Goal: Task Accomplishment & Management: Complete application form

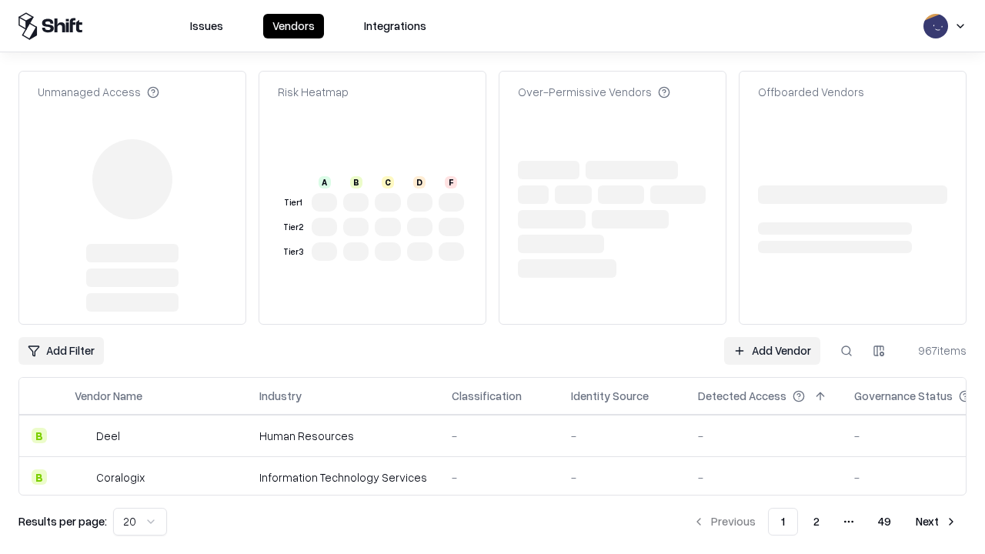
click at [772, 337] on link "Add Vendor" at bounding box center [772, 351] width 96 height 28
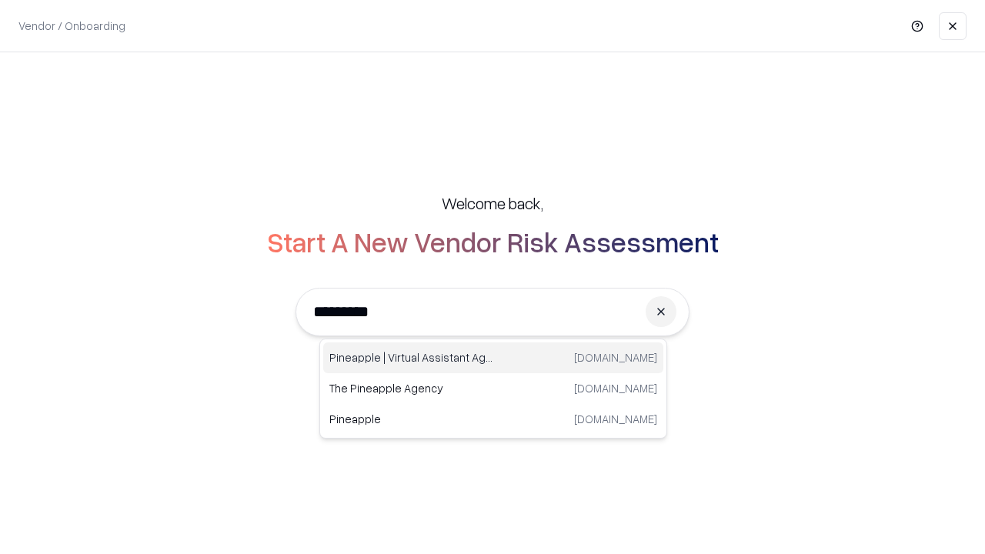
click at [493, 358] on div "Pineapple | Virtual Assistant Agency [DOMAIN_NAME]" at bounding box center [493, 357] width 340 height 31
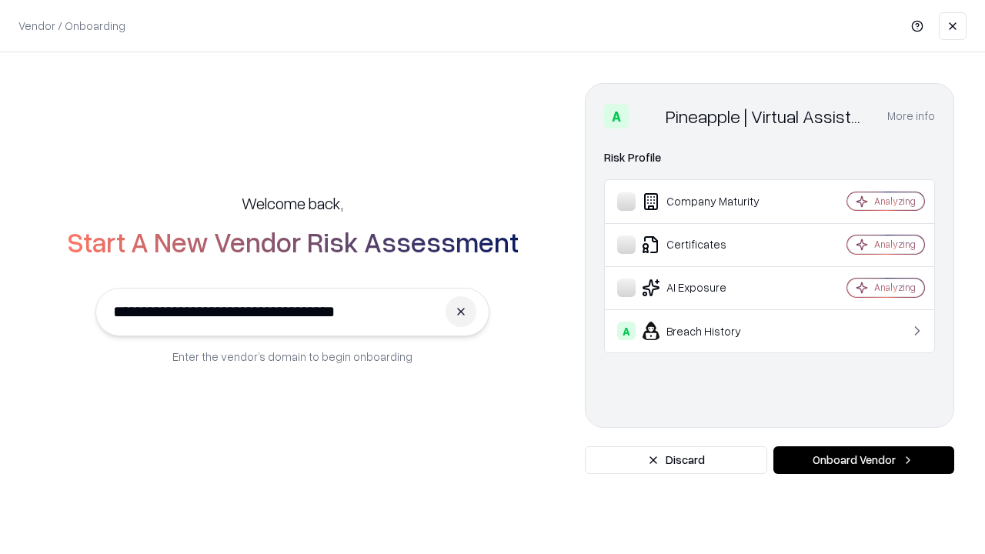
type input "**********"
click at [864, 460] on button "Onboard Vendor" at bounding box center [863, 460] width 181 height 28
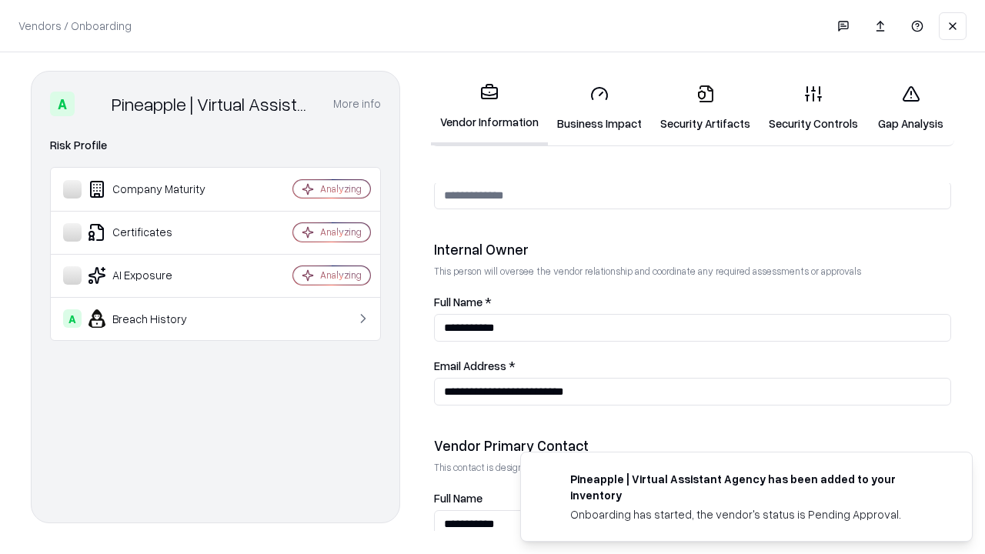
scroll to position [797, 0]
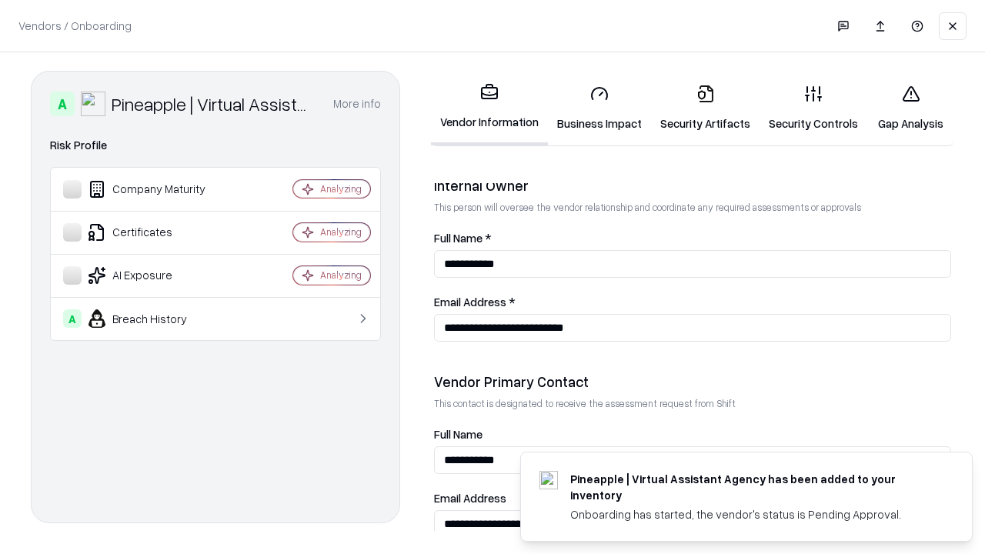
click at [600, 108] on link "Business Impact" at bounding box center [599, 108] width 103 height 72
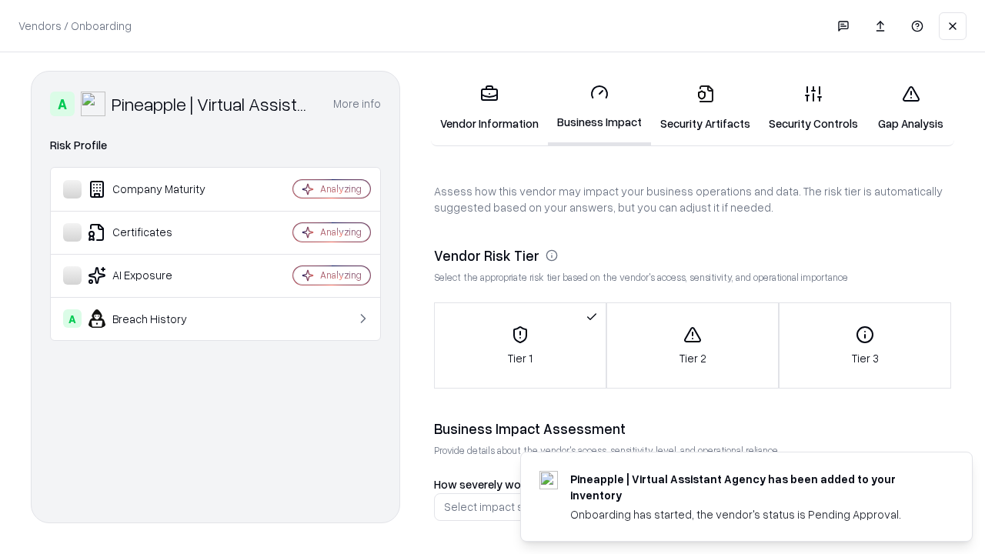
click at [705, 108] on link "Security Artifacts" at bounding box center [705, 108] width 109 height 72
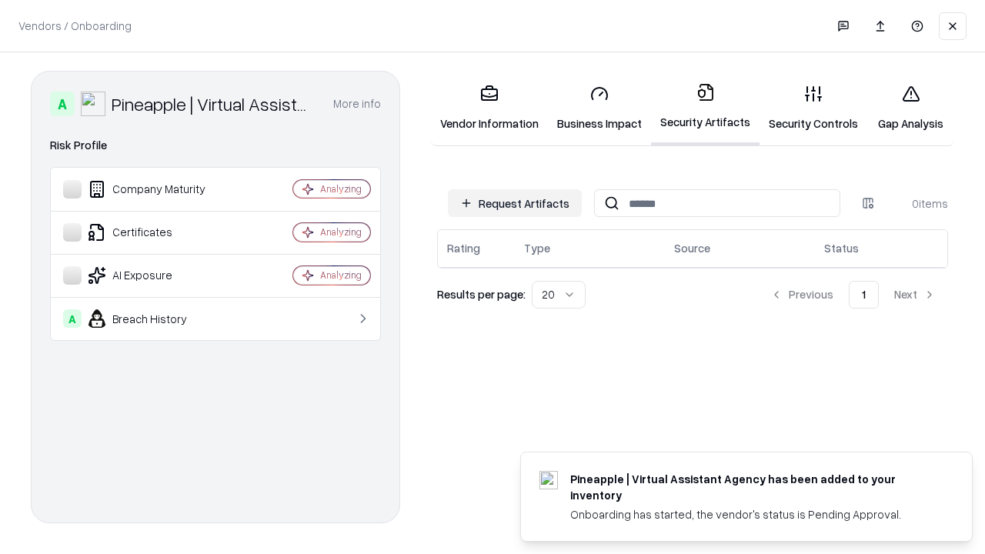
click at [515, 203] on button "Request Artifacts" at bounding box center [515, 203] width 134 height 28
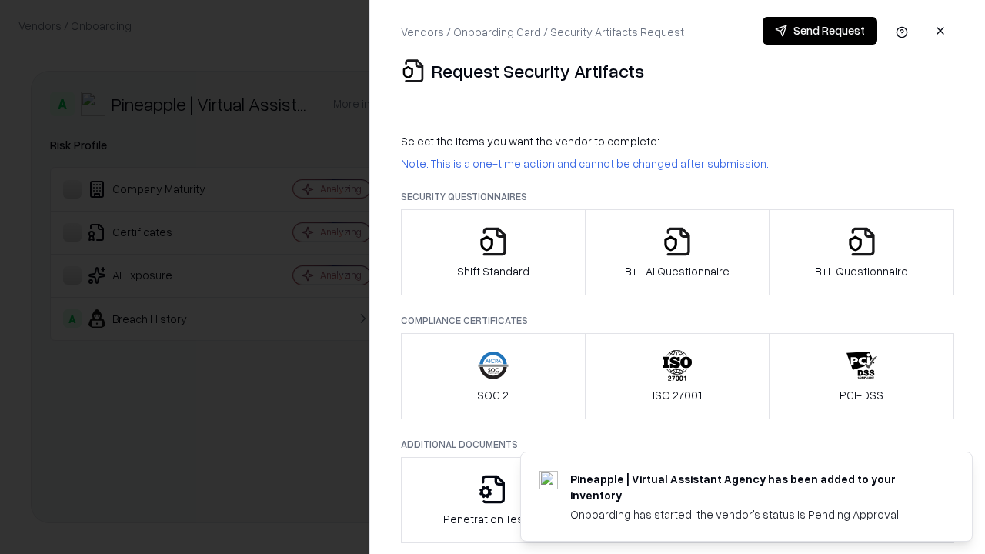
click at [493, 252] on icon "button" at bounding box center [493, 241] width 31 height 31
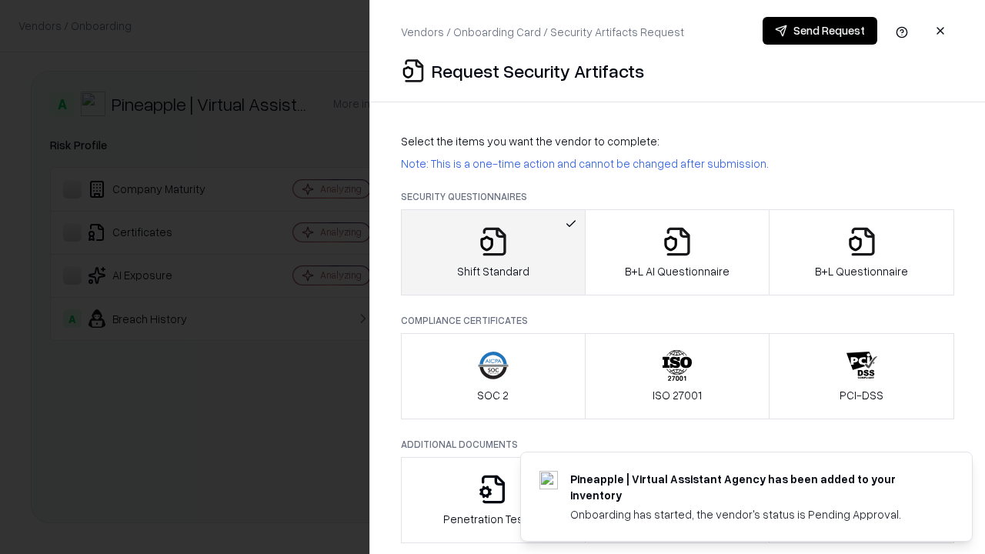
click at [820, 31] on button "Send Request" at bounding box center [820, 31] width 115 height 28
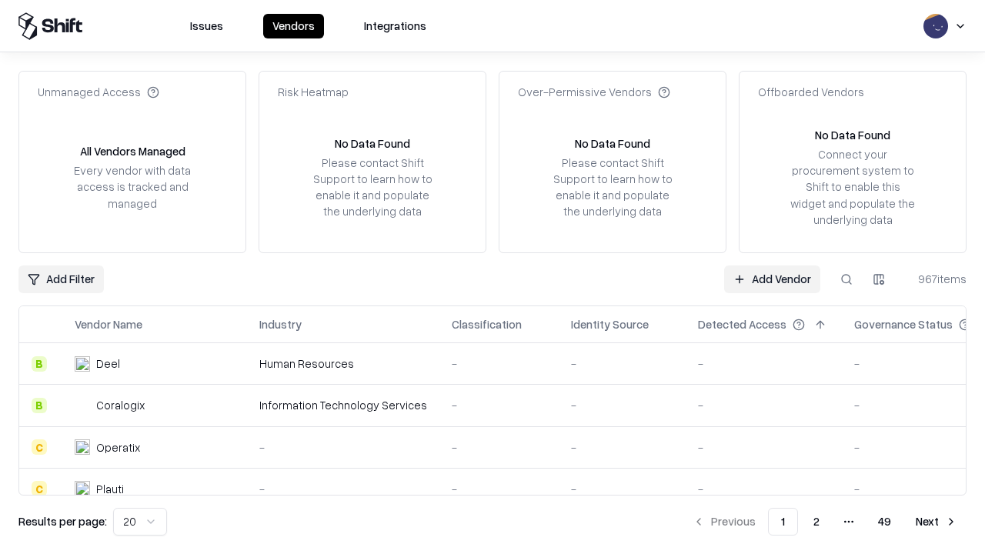
click at [847, 279] on button at bounding box center [847, 280] width 28 height 28
type input "**********"
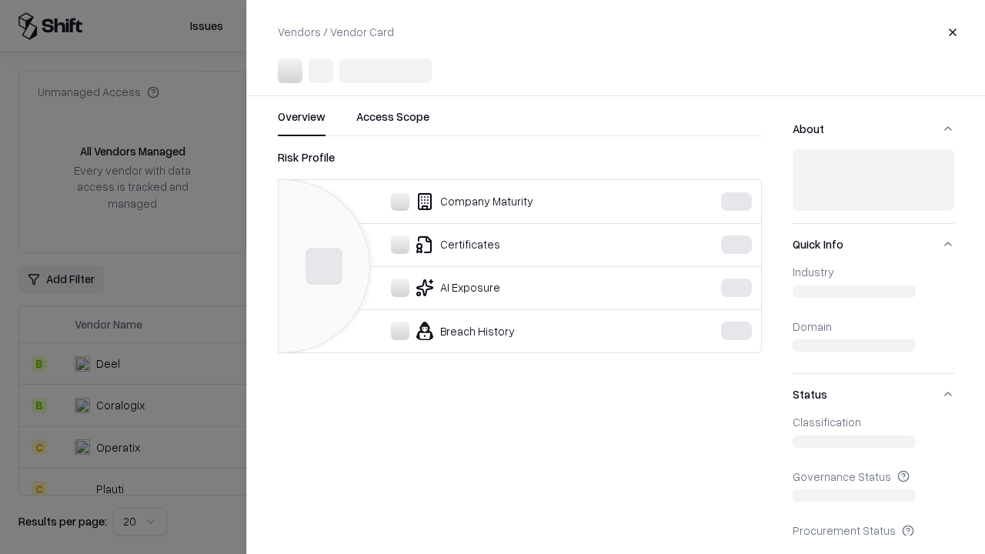
scroll to position [255, 0]
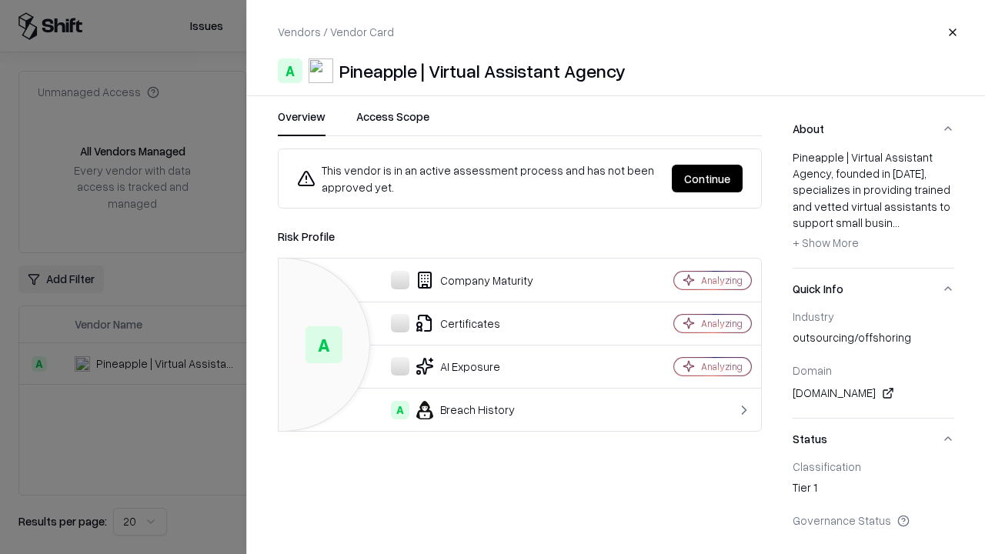
click at [707, 179] on button "Continue" at bounding box center [707, 179] width 71 height 28
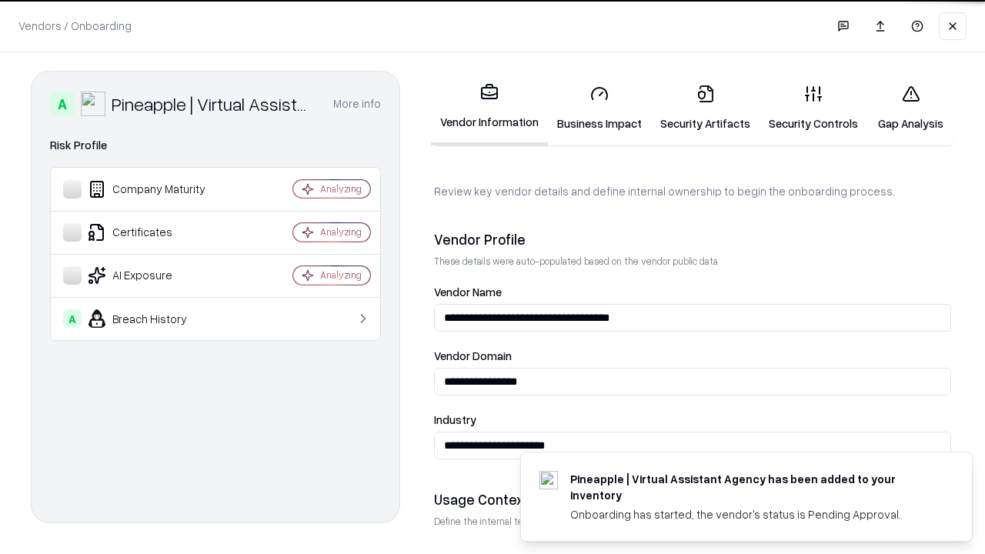
click at [705, 108] on link "Security Artifacts" at bounding box center [705, 108] width 109 height 72
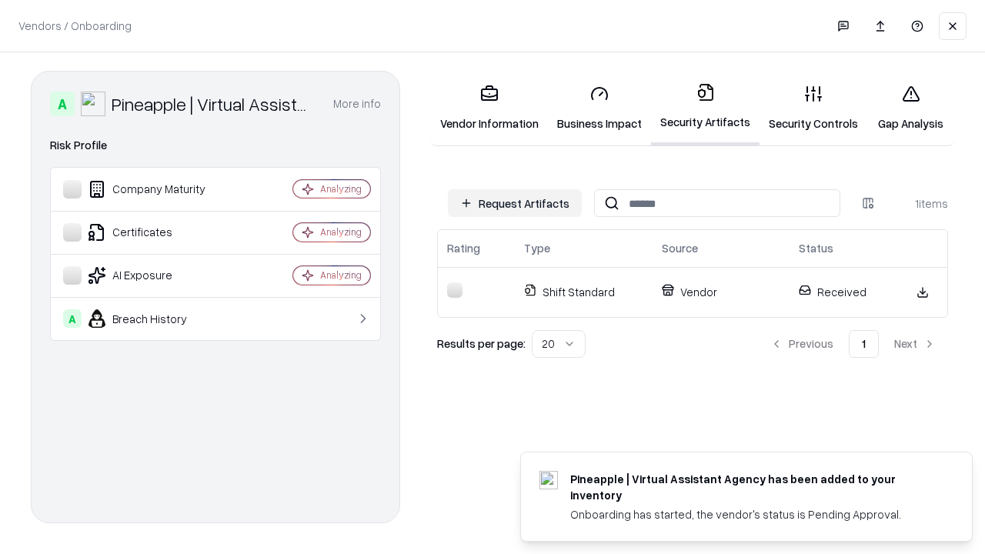
click at [910, 108] on link "Gap Analysis" at bounding box center [910, 108] width 87 height 72
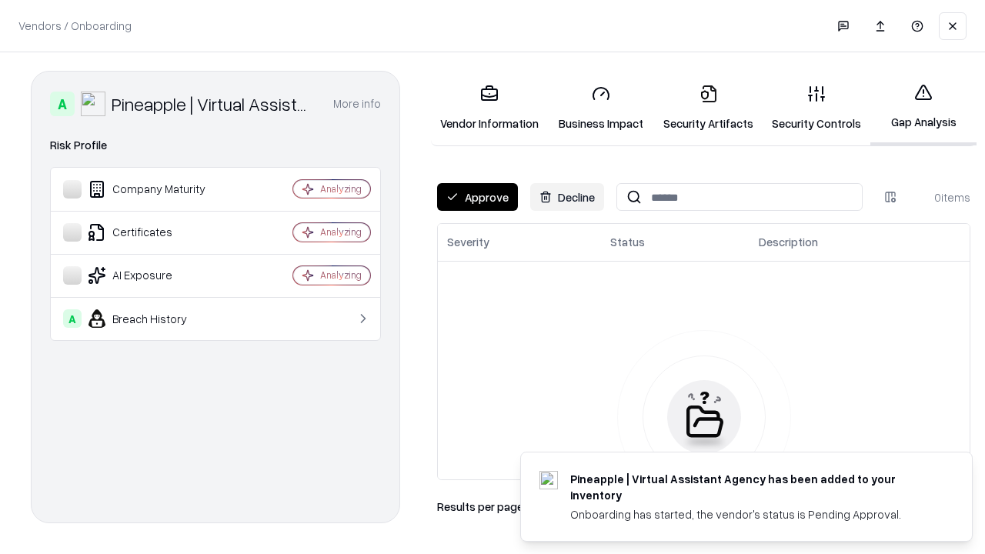
click at [477, 197] on button "Approve" at bounding box center [477, 197] width 81 height 28
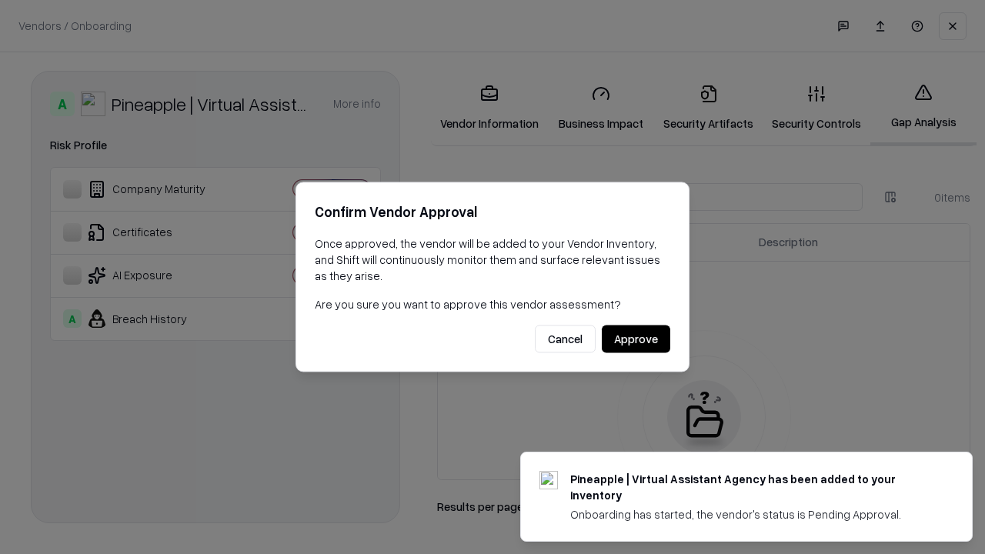
click at [636, 339] on button "Approve" at bounding box center [636, 340] width 68 height 28
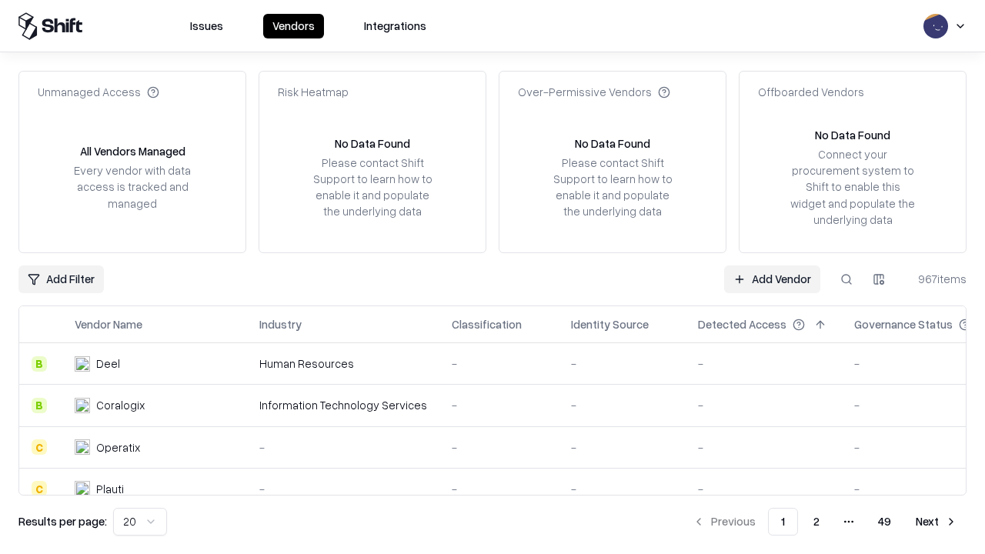
type input "**********"
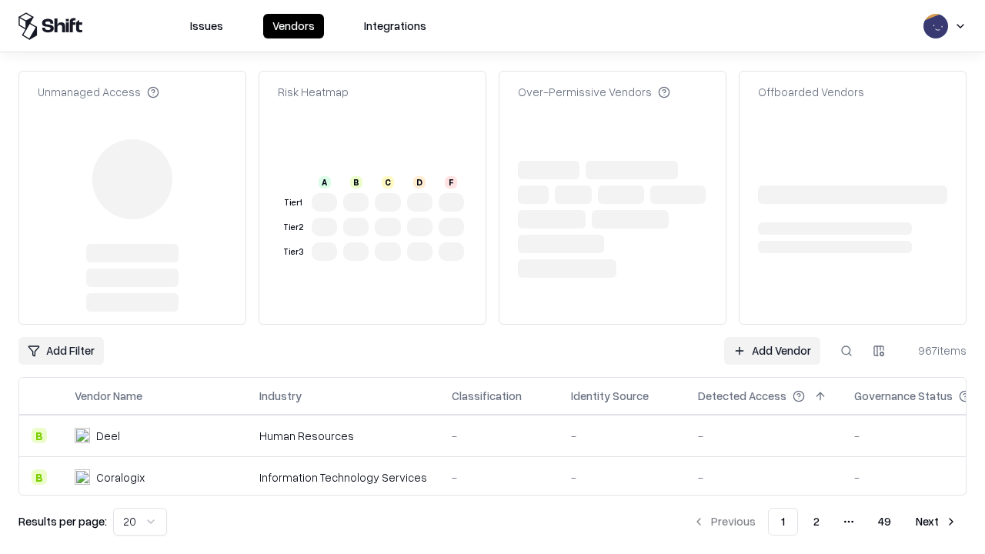
click at [772, 337] on link "Add Vendor" at bounding box center [772, 351] width 96 height 28
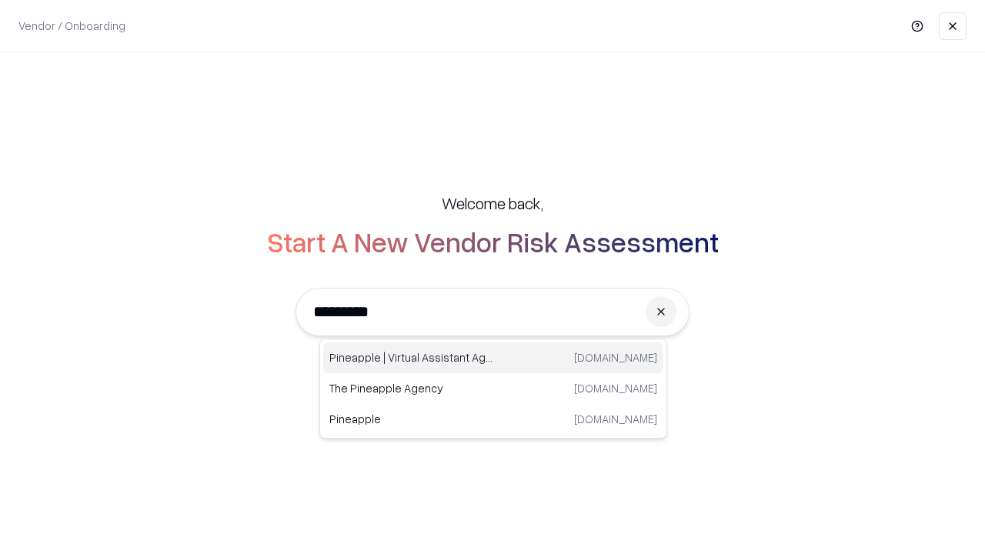
click at [493, 358] on div "Pineapple | Virtual Assistant Agency trypineapple.com" at bounding box center [493, 357] width 340 height 31
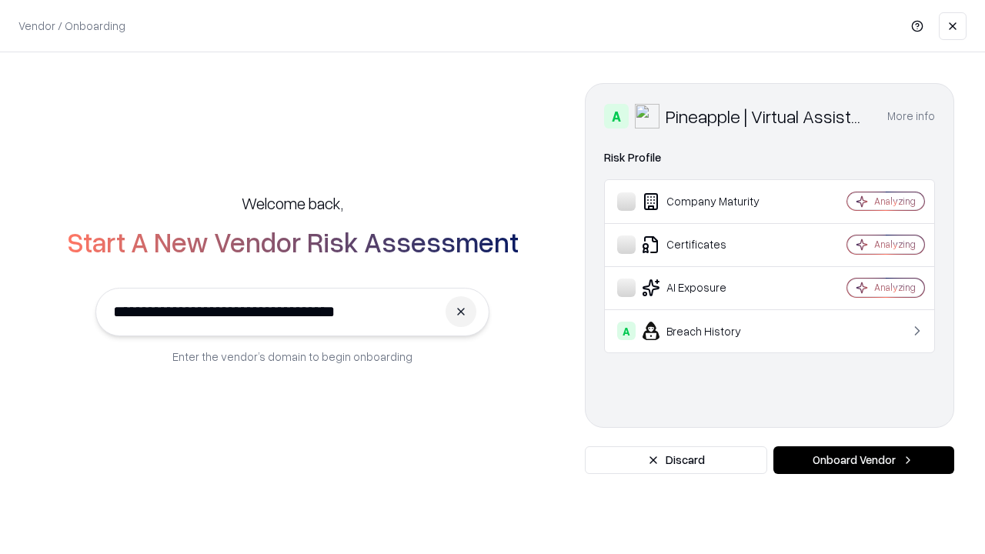
type input "**********"
click at [864, 460] on button "Onboard Vendor" at bounding box center [863, 460] width 181 height 28
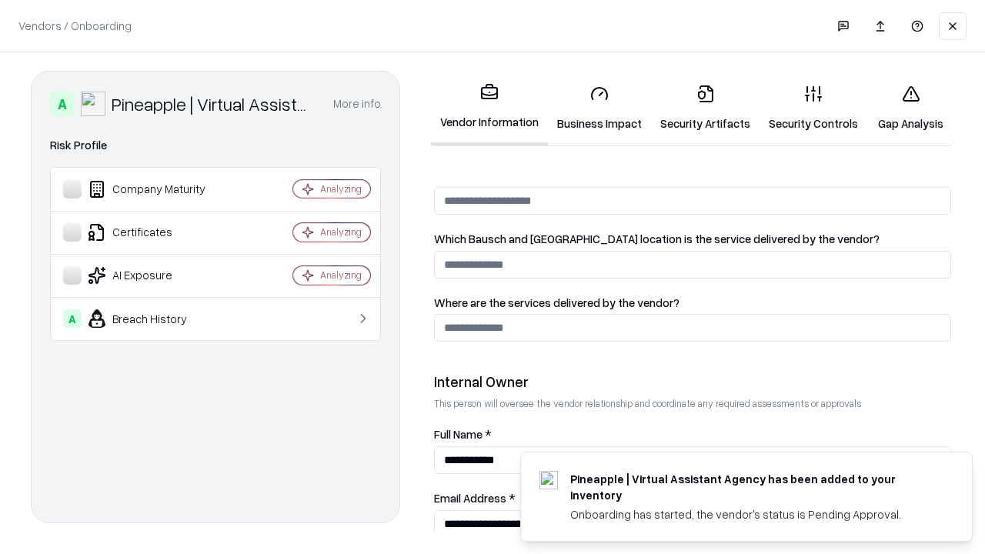
scroll to position [797, 0]
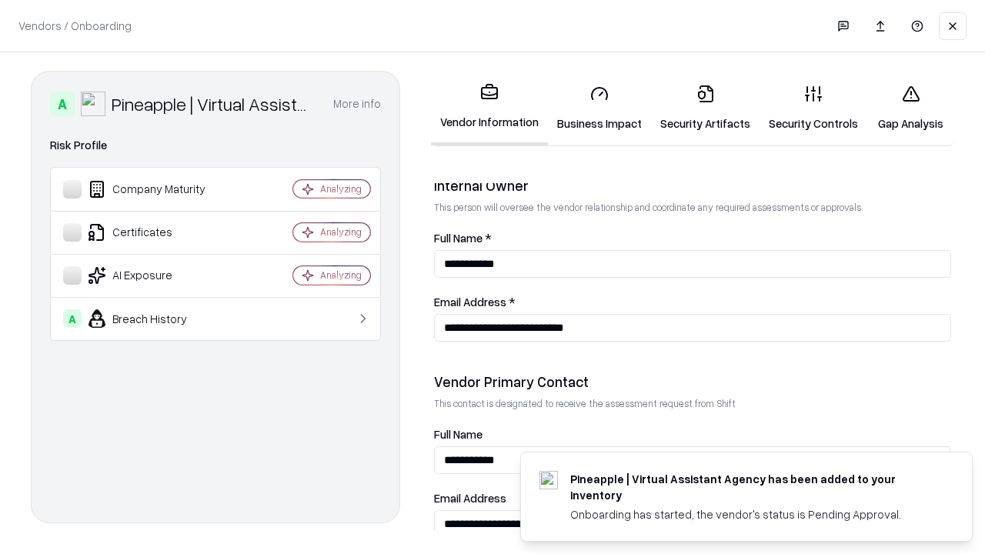
click at [910, 108] on link "Gap Analysis" at bounding box center [910, 108] width 87 height 72
